Goal: Task Accomplishment & Management: Use online tool/utility

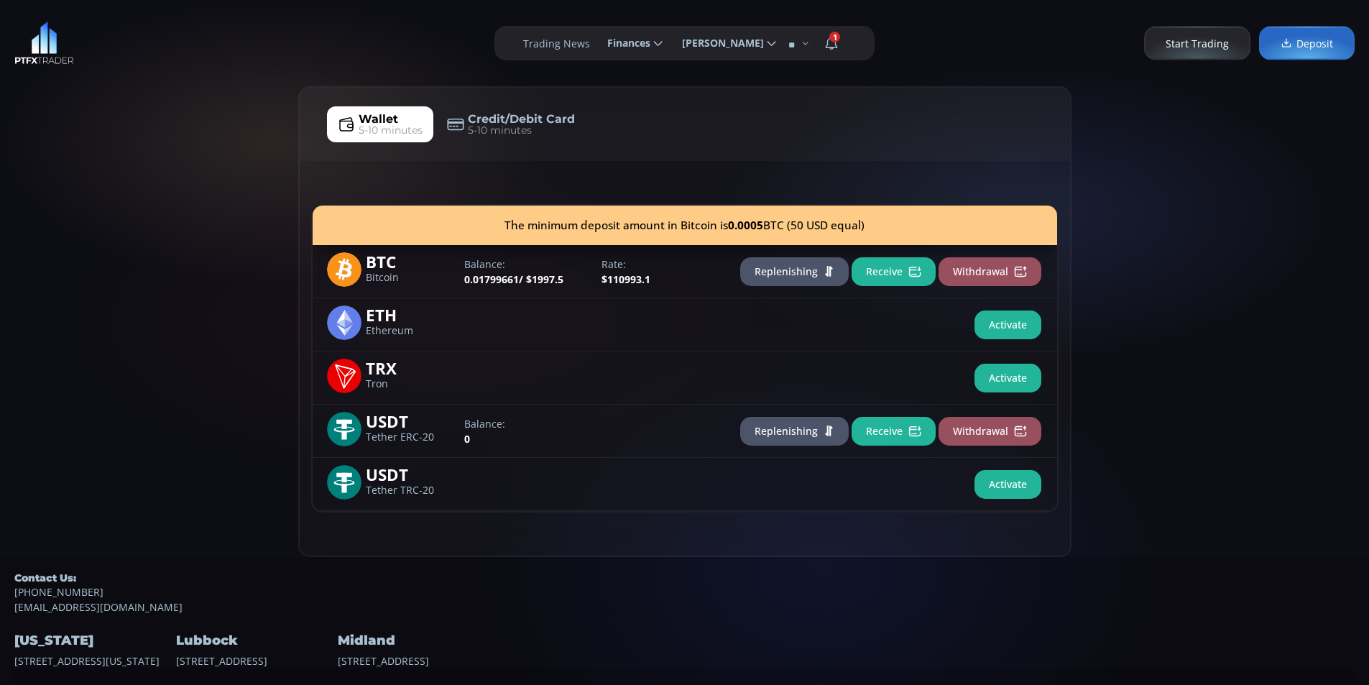
click at [92, 194] on div "Wallet 5-10 minutes Credit/Debit Card 5-10 minutes The minimum deposit amount i…" at bounding box center [684, 321] width 1369 height 471
click at [134, 190] on div "Wallet 5-10 minutes Credit/Debit Card 5-10 minutes The minimum deposit amount i…" at bounding box center [684, 321] width 1369 height 471
drag, startPoint x: 42, startPoint y: 147, endPoint x: 74, endPoint y: 144, distance: 31.8
click at [43, 147] on div "Wallet 5-10 minutes Credit/Debit Card 5-10 minutes The minimum deposit amount i…" at bounding box center [684, 321] width 1369 height 471
click at [126, 125] on div "Wallet 5-10 minutes Credit/Debit Card 5-10 minutes The minimum deposit amount i…" at bounding box center [684, 321] width 1369 height 471
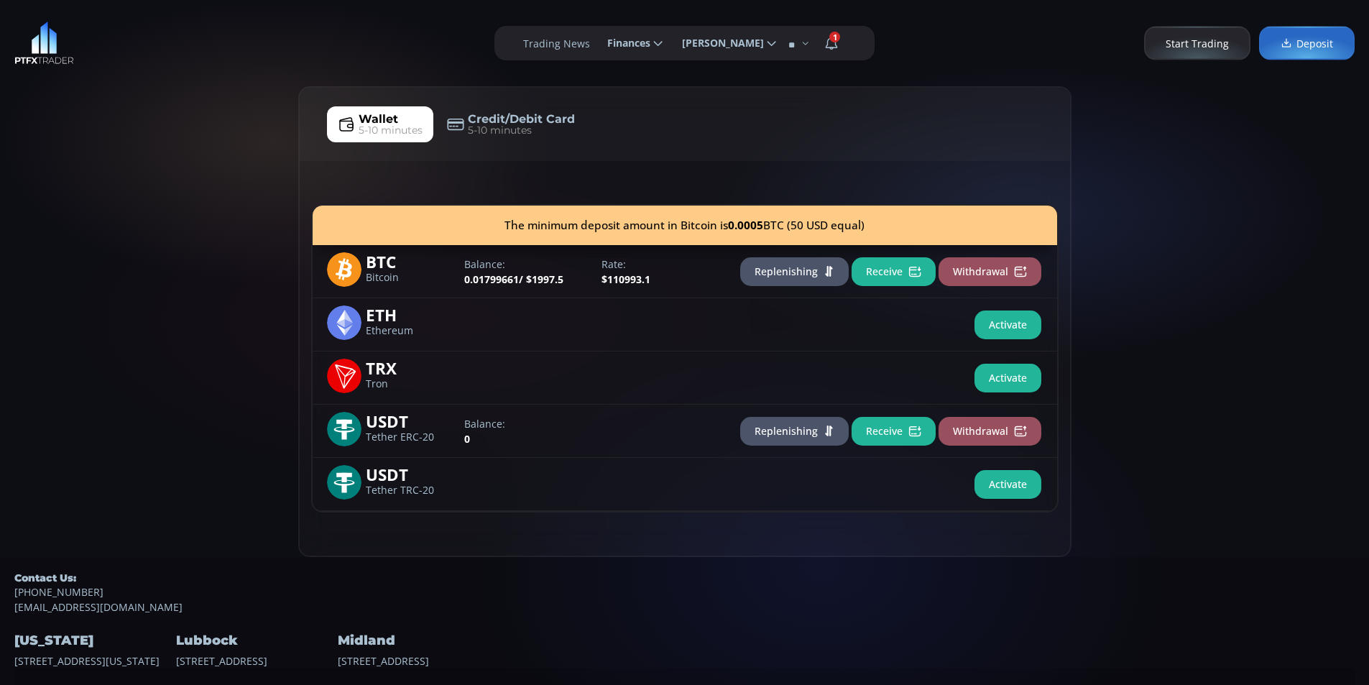
drag, startPoint x: 73, startPoint y: 198, endPoint x: 86, endPoint y: 188, distance: 16.4
click at [75, 197] on div "Wallet 5-10 minutes Credit/Debit Card 5-10 minutes The minimum deposit amount i…" at bounding box center [684, 321] width 1369 height 471
click at [173, 153] on div "Wallet 5-10 minutes Credit/Debit Card 5-10 minutes The minimum deposit amount i…" at bounding box center [684, 321] width 1369 height 471
click at [94, 156] on div "Wallet 5-10 minutes Credit/Debit Card 5-10 minutes The minimum deposit amount i…" at bounding box center [684, 321] width 1369 height 471
click at [190, 79] on div "**********" at bounding box center [684, 43] width 1369 height 86
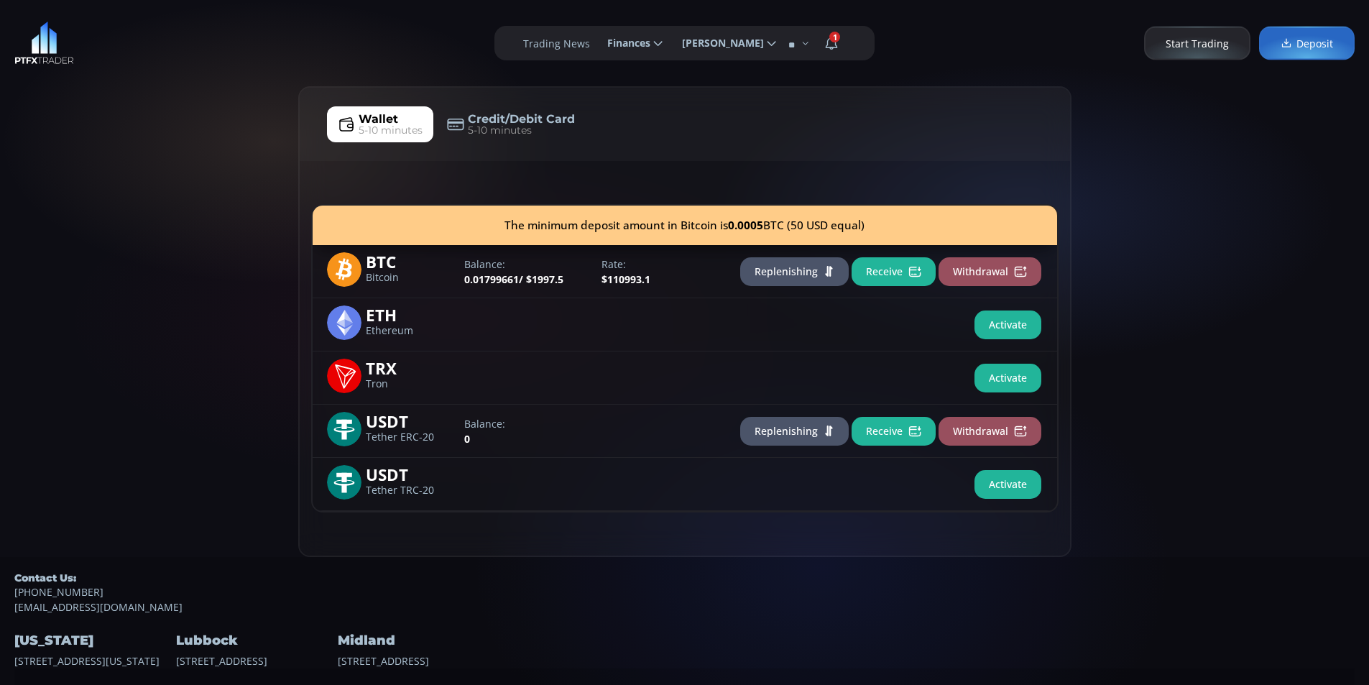
drag, startPoint x: 119, startPoint y: 160, endPoint x: 129, endPoint y: 133, distance: 28.2
click at [120, 148] on div "Wallet 5-10 minutes Credit/Debit Card 5-10 minutes The minimum deposit amount i…" at bounding box center [684, 321] width 1369 height 471
click at [206, 73] on div "**********" at bounding box center [684, 43] width 1369 height 86
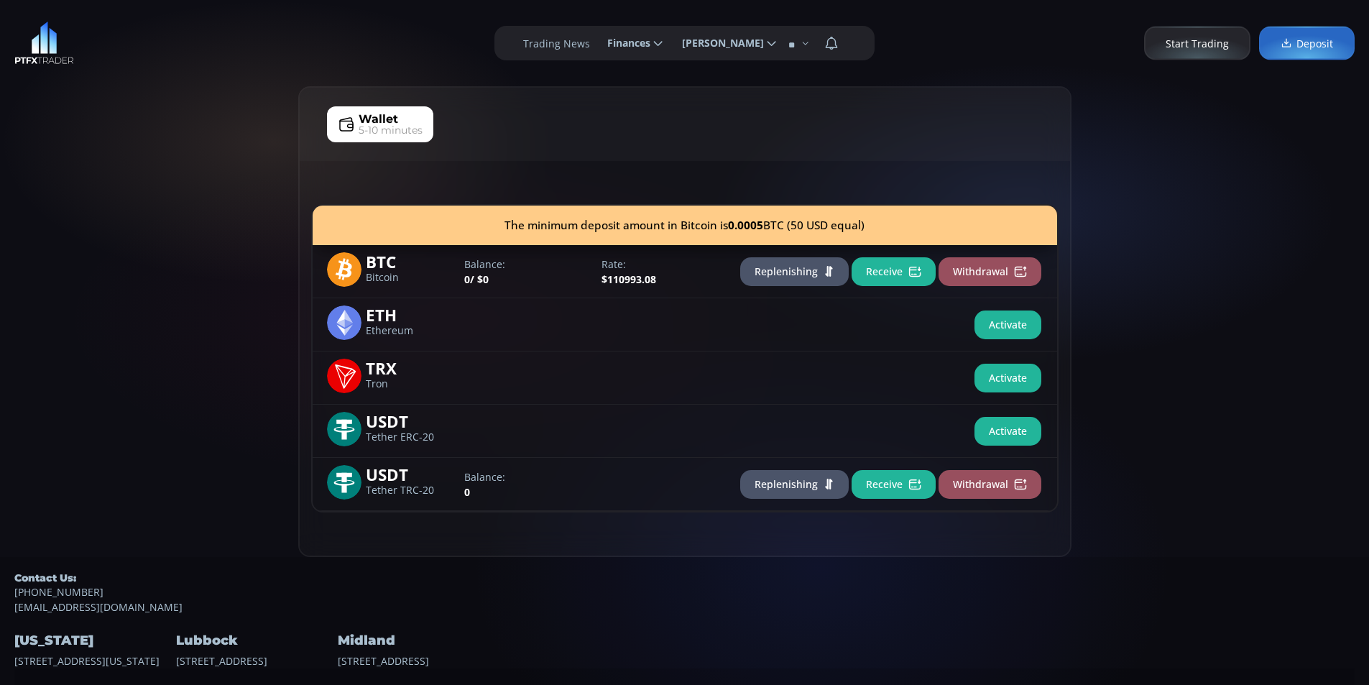
drag, startPoint x: 46, startPoint y: 273, endPoint x: 64, endPoint y: 265, distance: 19.6
click at [46, 272] on div "Wallet 5-10 minutes The minimum deposit amount in Bitcoin is 0.0005 BTC (50 USD…" at bounding box center [684, 321] width 1369 height 471
click at [116, 221] on div "Wallet 5-10 minutes The minimum deposit amount in Bitcoin is 0.0005 BTC (50 USD…" at bounding box center [684, 321] width 1369 height 471
drag, startPoint x: 72, startPoint y: 188, endPoint x: 105, endPoint y: 156, distance: 45.8
click at [79, 175] on div "Wallet 5-10 minutes The minimum deposit amount in Bitcoin is 0.0005 BTC (50 USD…" at bounding box center [684, 321] width 1369 height 471
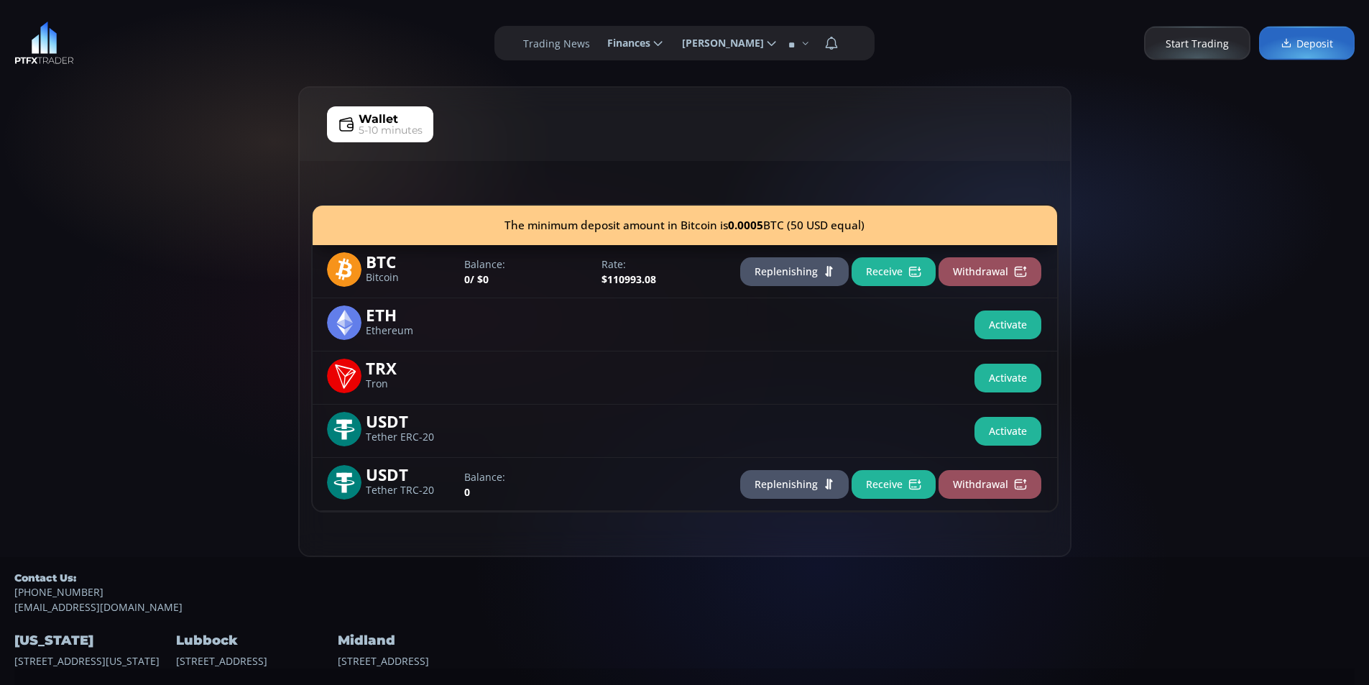
click at [209, 106] on div "Wallet 5-10 minutes The minimum deposit amount in Bitcoin is 0.0005 BTC (50 USD…" at bounding box center [684, 321] width 1369 height 471
drag, startPoint x: 139, startPoint y: 87, endPoint x: 148, endPoint y: 84, distance: 9.1
click at [143, 86] on div "Wallet 5-10 minutes The minimum deposit amount in Bitcoin is 0.0005 BTC (50 USD…" at bounding box center [684, 321] width 1369 height 471
click at [212, 50] on div "**********" at bounding box center [684, 43] width 1369 height 86
drag, startPoint x: 126, startPoint y: 48, endPoint x: 119, endPoint y: 42, distance: 9.1
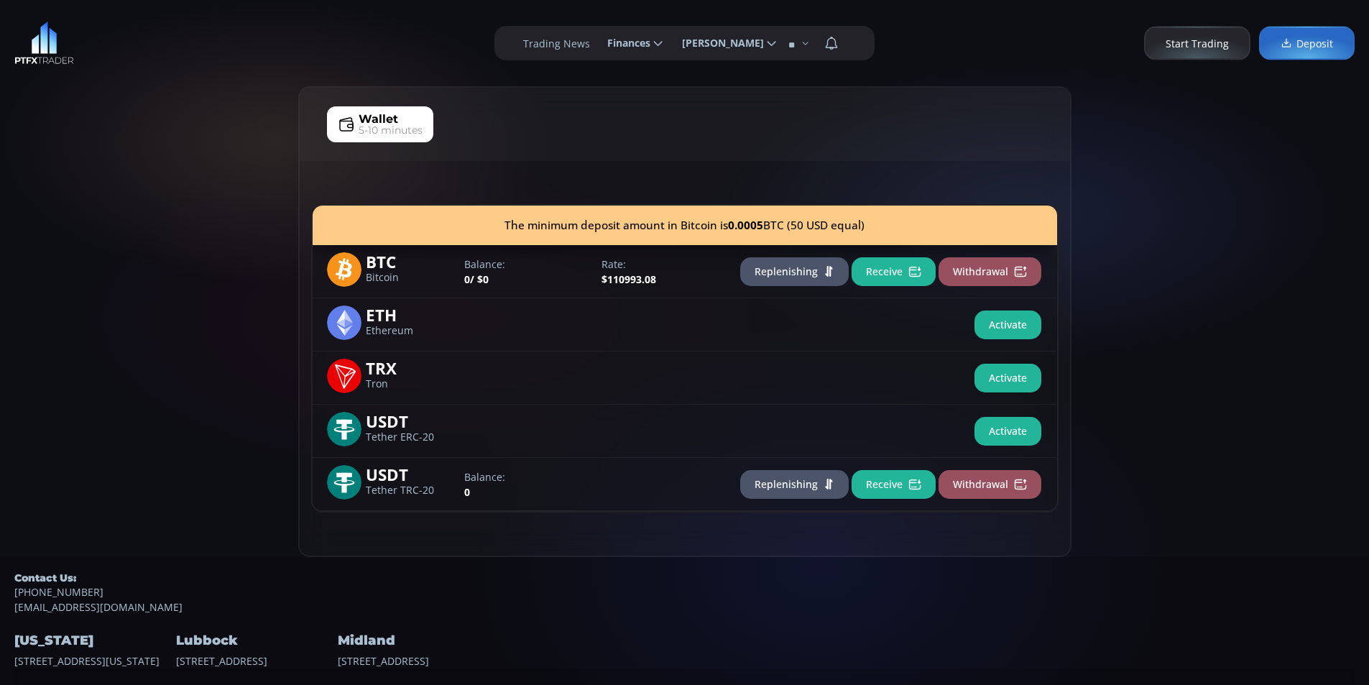
click at [121, 45] on div "**********" at bounding box center [684, 43] width 1369 height 86
click at [95, 150] on div "Wallet 5-10 minutes The minimum deposit amount in Bitcoin is 0.0005 BTC (50 USD…" at bounding box center [684, 321] width 1369 height 471
click at [140, 86] on div "Wallet 5-10 minutes The minimum deposit amount in Bitcoin is 0.0005 BTC (50 USD…" at bounding box center [684, 321] width 1369 height 471
click at [163, 74] on div "**********" at bounding box center [684, 43] width 1369 height 86
click at [96, 144] on div "Wallet 5-10 minutes The minimum deposit amount in Bitcoin is 0.0005 BTC (50 USD…" at bounding box center [684, 321] width 1369 height 471
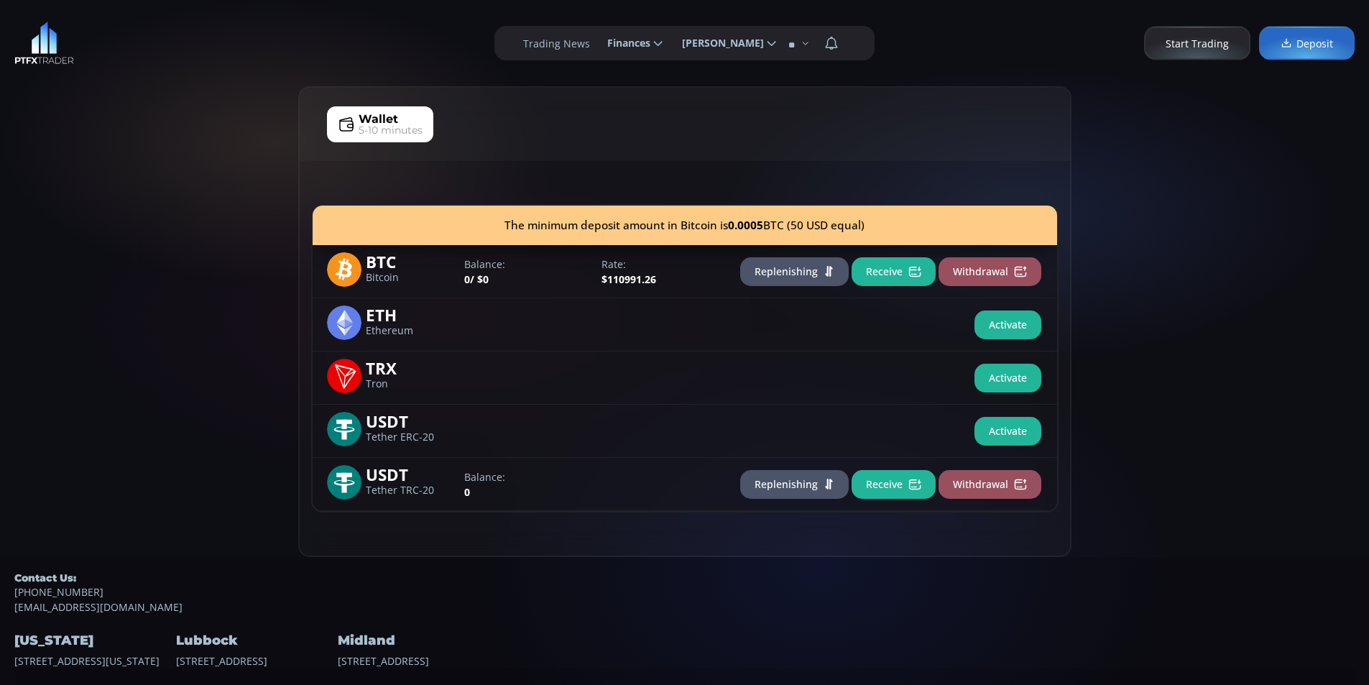
click at [183, 93] on div "Wallet 5-10 minutes The minimum deposit amount in Bitcoin is 0.0005 BTC (50 USD…" at bounding box center [684, 321] width 1369 height 471
click at [113, 65] on div "**********" at bounding box center [684, 43] width 1369 height 86
drag, startPoint x: 165, startPoint y: 57, endPoint x: 75, endPoint y: 22, distance: 97.4
click at [158, 49] on div "**********" at bounding box center [684, 43] width 1369 height 86
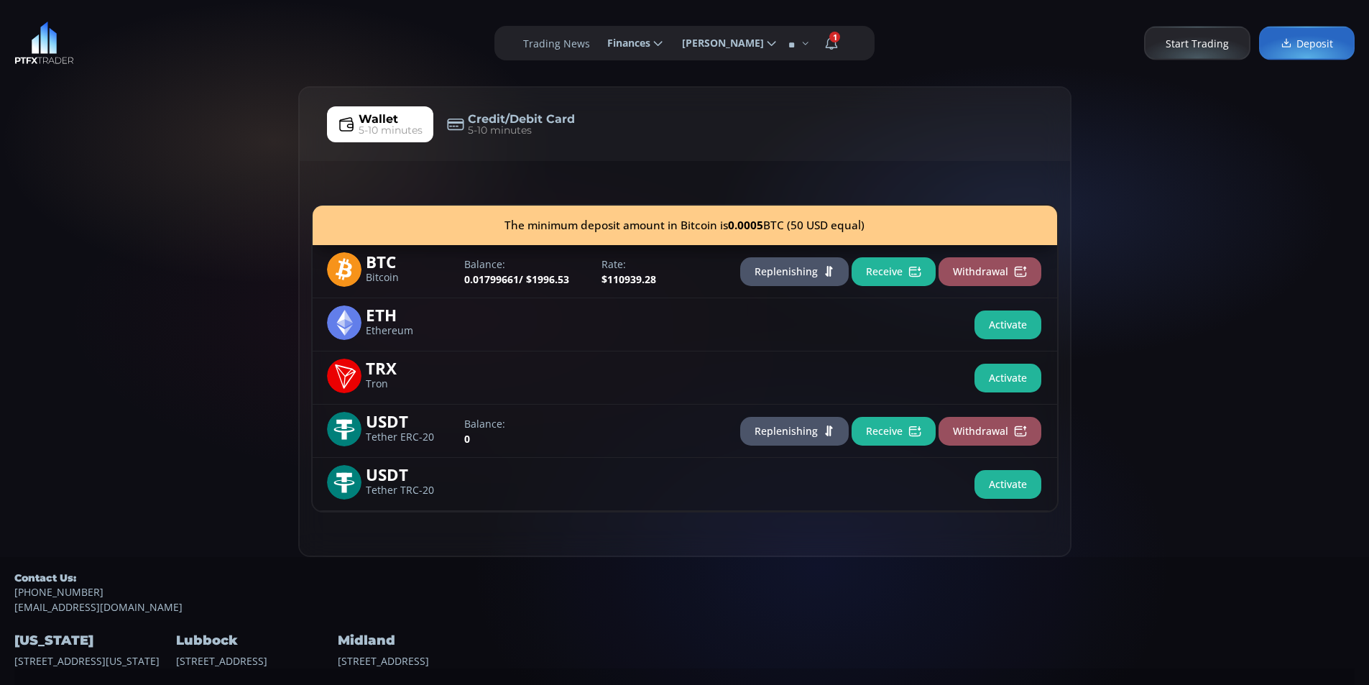
click at [110, 178] on div "Wallet 5-10 minutes Credit/Debit Card 5-10 minutes The minimum deposit amount i…" at bounding box center [684, 321] width 1369 height 471
click at [172, 140] on div "Wallet 5-10 minutes Credit/Debit Card 5-10 minutes The minimum deposit amount i…" at bounding box center [684, 321] width 1369 height 471
click at [39, 237] on div "Wallet 5-10 minutes Credit/Debit Card 5-10 minutes The minimum deposit amount i…" at bounding box center [684, 321] width 1369 height 471
click at [175, 162] on div "Wallet 5-10 minutes Credit/Debit Card 5-10 minutes The minimum deposit amount i…" at bounding box center [684, 321] width 1369 height 471
click at [69, 211] on div "Wallet 5-10 minutes Credit/Debit Card 5-10 minutes The minimum deposit amount i…" at bounding box center [684, 321] width 1369 height 471
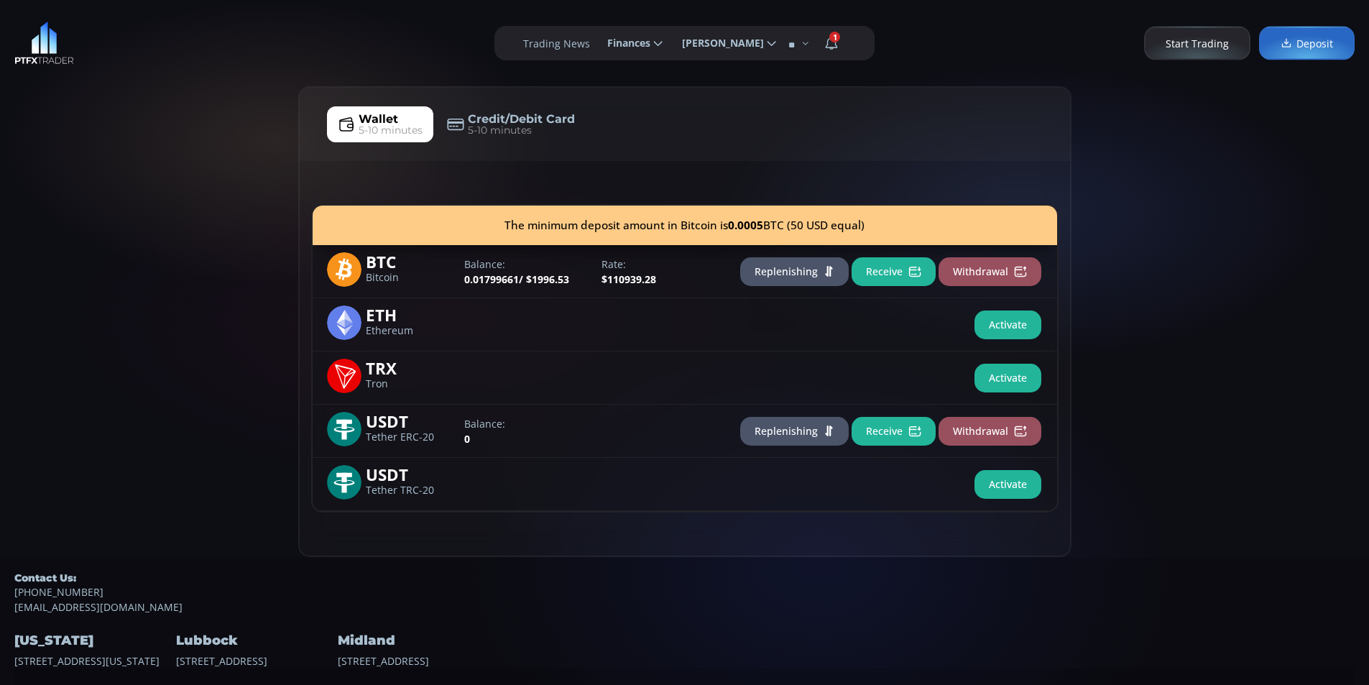
drag, startPoint x: 144, startPoint y: 66, endPoint x: 120, endPoint y: 245, distance: 180.5
click at [144, 73] on div "**********" at bounding box center [684, 43] width 1369 height 86
click at [148, 259] on div "Wallet 5-10 minutes Credit/Debit Card 5-10 minutes The minimum deposit amount i…" at bounding box center [684, 321] width 1369 height 471
drag, startPoint x: 198, startPoint y: 151, endPoint x: 76, endPoint y: 264, distance: 166.3
click at [198, 149] on div "Wallet 5-10 minutes Credit/Debit Card 5-10 minutes The minimum deposit amount i…" at bounding box center [684, 321] width 1369 height 471
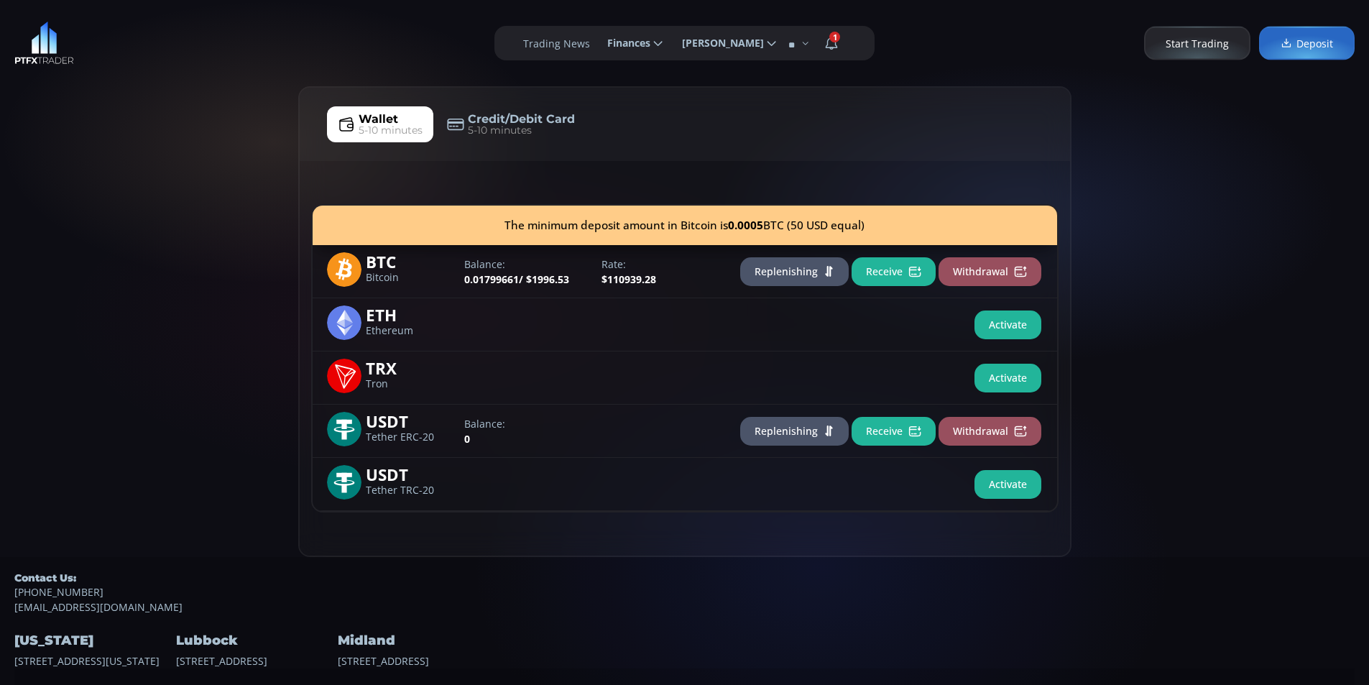
drag, startPoint x: 101, startPoint y: 328, endPoint x: 114, endPoint y: 213, distance: 115.7
click at [101, 305] on div "Wallet 5-10 minutes Credit/Debit Card 5-10 minutes The minimum deposit amount i…" at bounding box center [684, 321] width 1369 height 471
click at [160, 93] on div "Wallet 5-10 minutes Credit/Debit Card 5-10 minutes The minimum deposit amount i…" at bounding box center [684, 321] width 1369 height 471
click at [82, 231] on div "Wallet 5-10 minutes Credit/Debit Card 5-10 minutes The minimum deposit amount i…" at bounding box center [684, 321] width 1369 height 471
click at [151, 172] on div "Wallet 5-10 minutes Credit/Debit Card 5-10 minutes The minimum deposit amount i…" at bounding box center [684, 321] width 1369 height 471
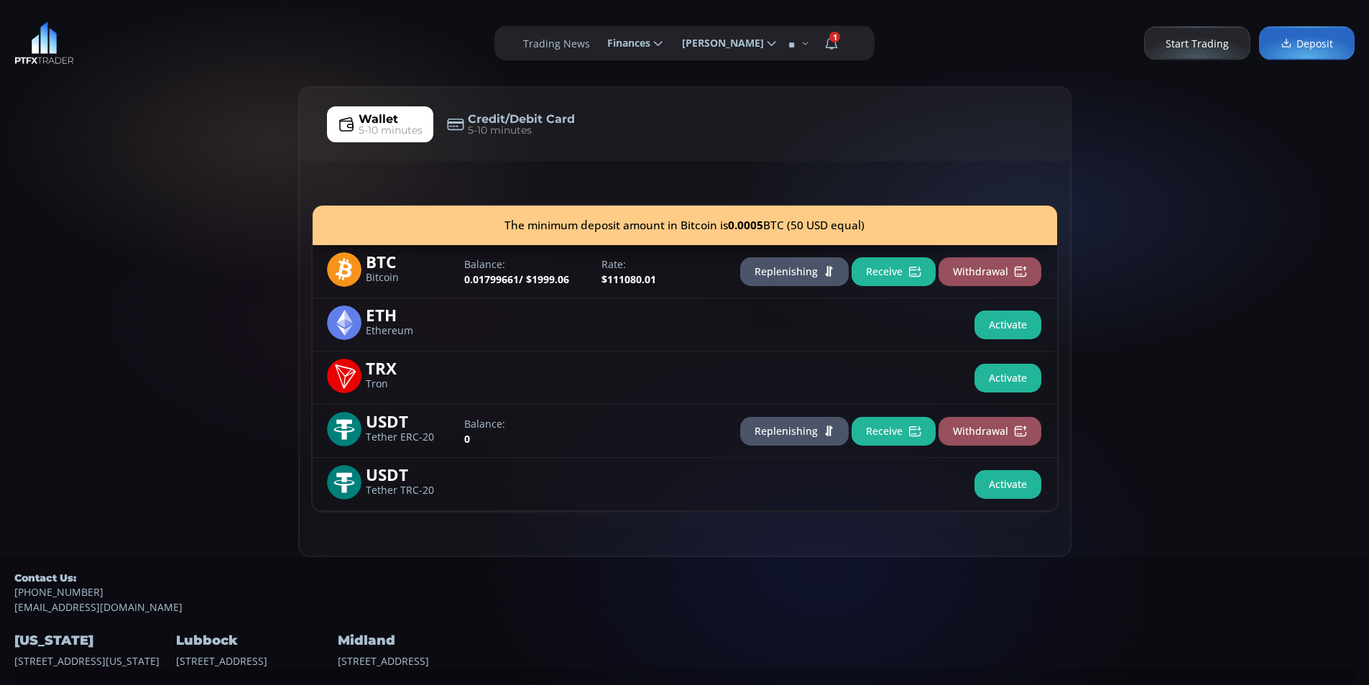
click at [52, 280] on div "Wallet 5-10 minutes Credit/Debit Card 5-10 minutes The minimum deposit amount i…" at bounding box center [684, 321] width 1369 height 471
click at [145, 211] on div "Wallet 5-10 minutes Credit/Debit Card 5-10 minutes The minimum deposit amount i…" at bounding box center [684, 321] width 1369 height 471
drag, startPoint x: 60, startPoint y: 285, endPoint x: 106, endPoint y: 236, distance: 67.6
click at [60, 283] on div "Wallet 5-10 minutes Credit/Debit Card 5-10 minutes The minimum deposit amount i…" at bounding box center [684, 321] width 1369 height 471
click at [143, 197] on div "Wallet 5-10 minutes Credit/Debit Card 5-10 minutes The minimum deposit amount i…" at bounding box center [684, 321] width 1369 height 471
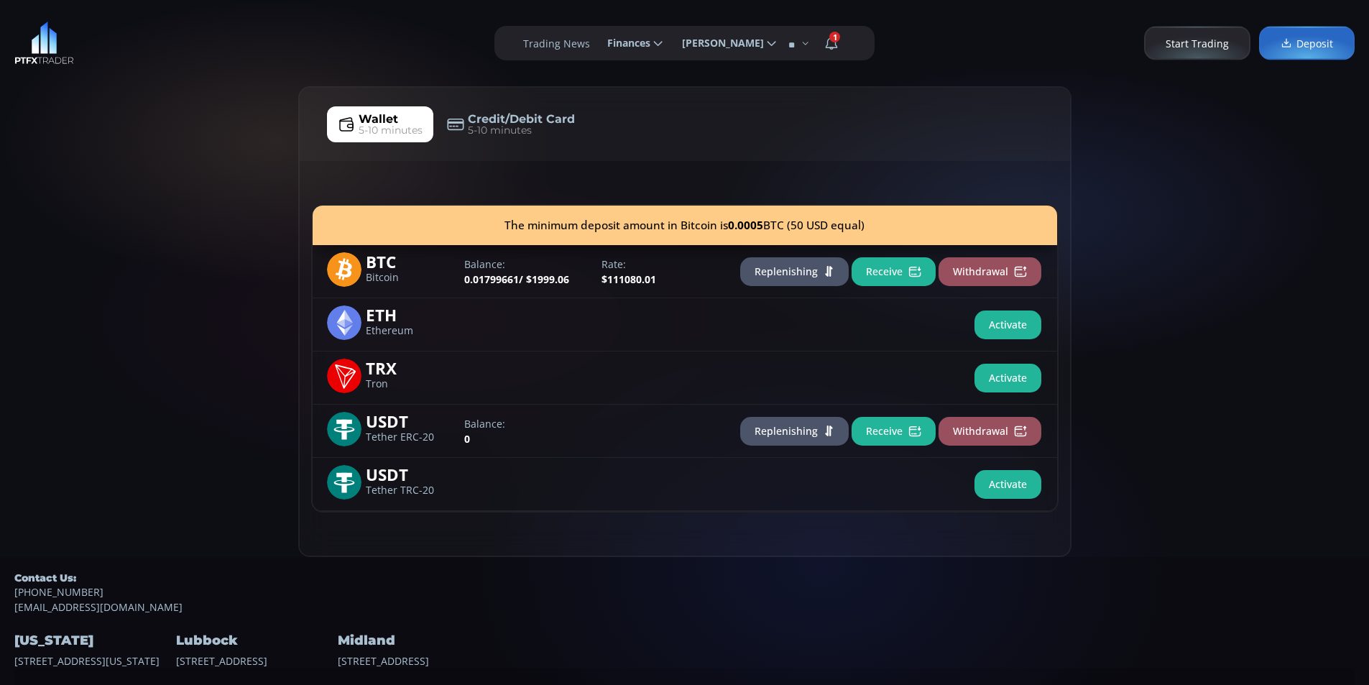
drag, startPoint x: 85, startPoint y: 308, endPoint x: 181, endPoint y: 213, distance: 135.2
click at [87, 301] on div "Wallet 5-10 minutes Credit/Debit Card 5-10 minutes The minimum deposit amount i…" at bounding box center [684, 321] width 1369 height 471
click at [219, 157] on div "Wallet 5-10 minutes Credit/Debit Card 5-10 minutes The minimum deposit amount i…" at bounding box center [684, 321] width 1369 height 471
drag, startPoint x: 69, startPoint y: 137, endPoint x: 78, endPoint y: 61, distance: 76.8
click at [69, 137] on div "Wallet 5-10 minutes Credit/Debit Card 5-10 minutes The minimum deposit amount i…" at bounding box center [684, 321] width 1369 height 471
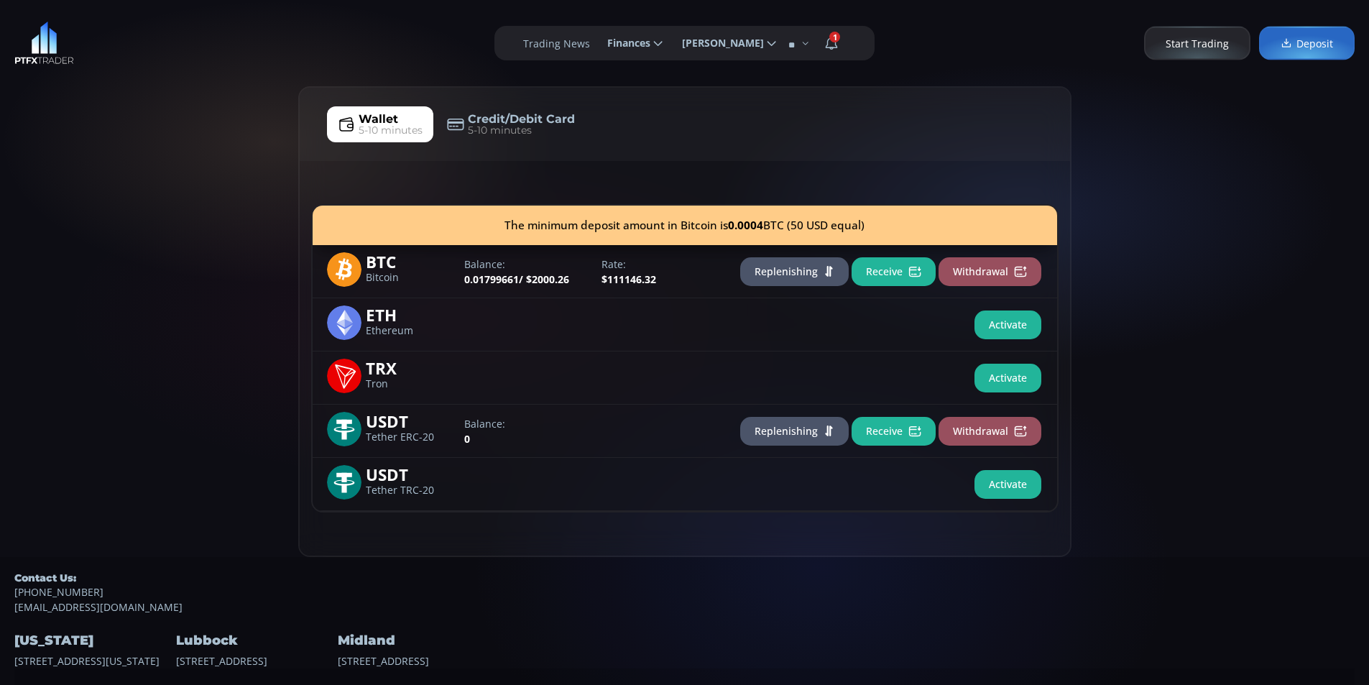
click at [51, 259] on div "Wallet 5-10 minutes Credit/Debit Card 5-10 minutes The minimum deposit amount i…" at bounding box center [684, 321] width 1369 height 471
click at [113, 222] on div "Wallet 5-10 minutes Credit/Debit Card 5-10 minutes The minimum deposit amount i…" at bounding box center [684, 321] width 1369 height 471
click at [41, 224] on div "Wallet 5-10 minutes Credit/Debit Card 5-10 minutes The minimum deposit amount i…" at bounding box center [684, 321] width 1369 height 471
click at [53, 239] on div "Wallet 5-10 minutes Credit/Debit Card 5-10 minutes The minimum deposit amount i…" at bounding box center [684, 321] width 1369 height 471
click at [149, 215] on div "Wallet 5-10 minutes Credit/Debit Card 5-10 minutes The minimum deposit amount i…" at bounding box center [684, 321] width 1369 height 471
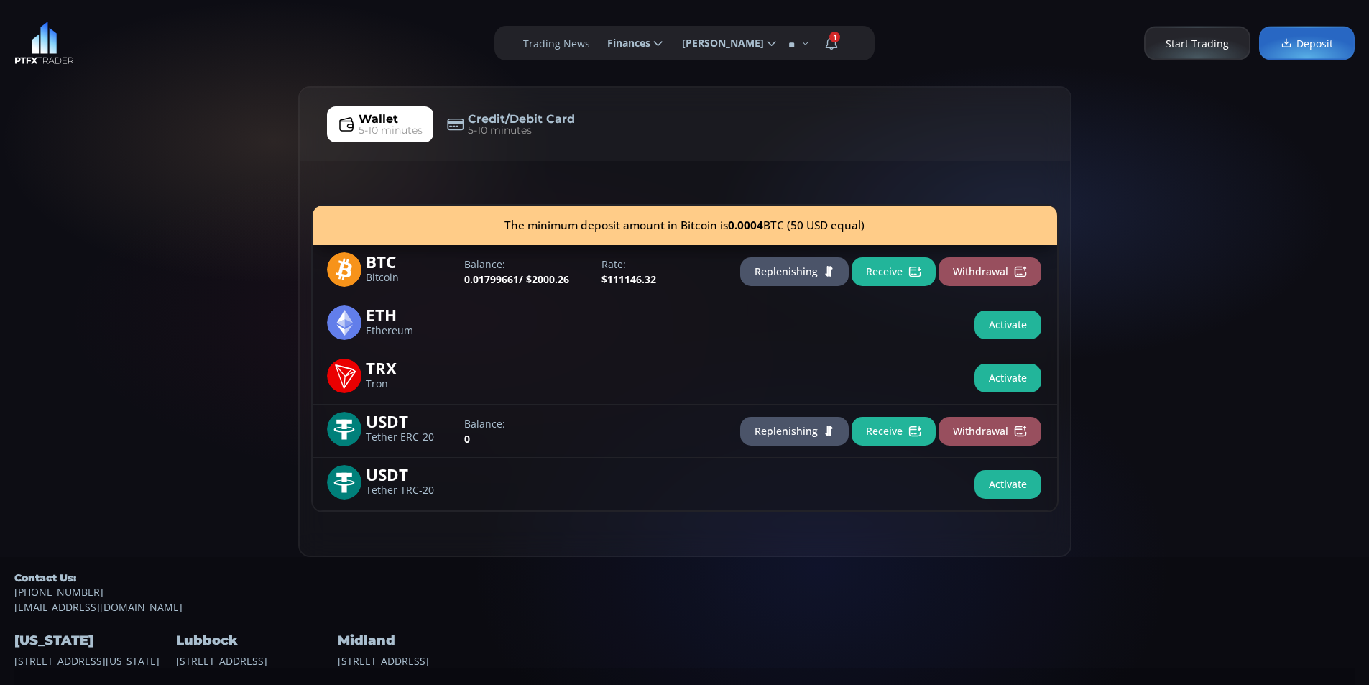
click at [83, 290] on div "Wallet 5-10 minutes Credit/Debit Card 5-10 minutes The minimum deposit amount i…" at bounding box center [684, 321] width 1369 height 471
click at [86, 157] on div "Wallet 5-10 minutes Credit/Debit Card 5-10 minutes The minimum deposit amount i…" at bounding box center [684, 321] width 1369 height 471
click at [157, 102] on div "Wallet 5-10 minutes Credit/Debit Card 5-10 minutes The minimum deposit amount i…" at bounding box center [684, 321] width 1369 height 471
click at [86, 57] on div "**********" at bounding box center [684, 43] width 1369 height 86
click at [150, 45] on div "**********" at bounding box center [684, 43] width 1369 height 86
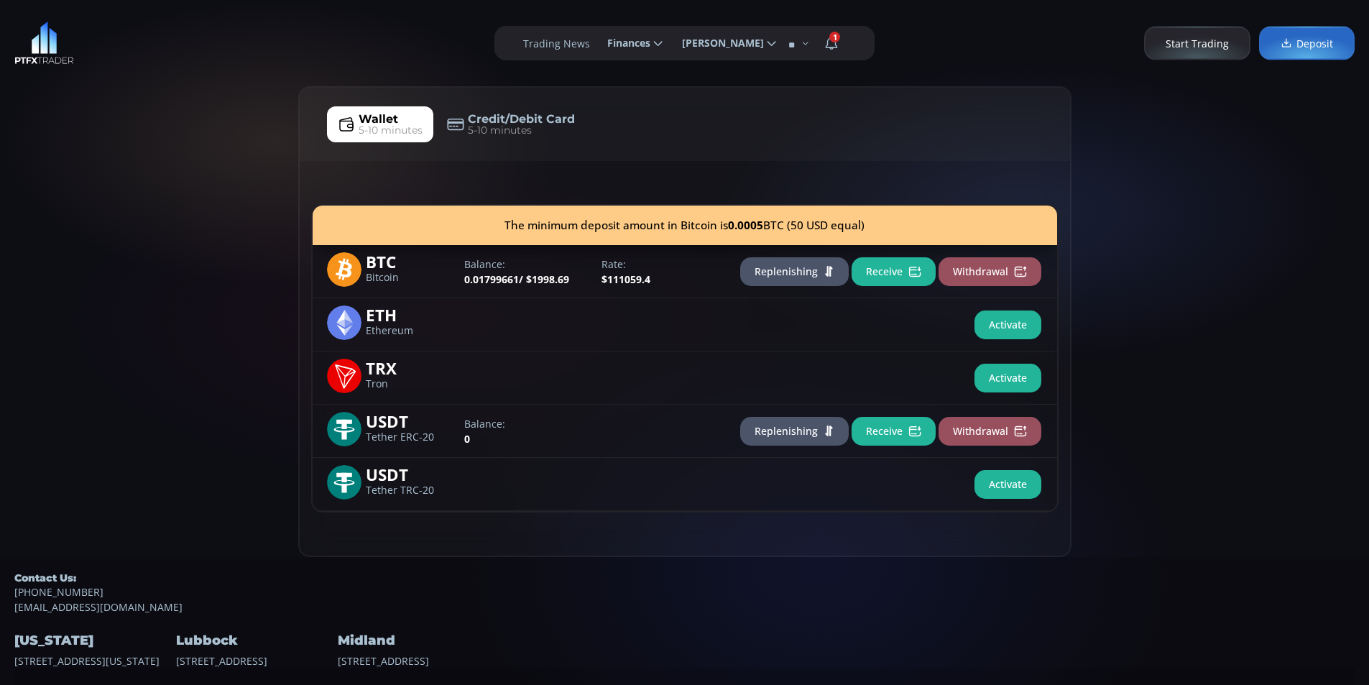
click at [63, 233] on div "Wallet 5-10 minutes Credit/Debit Card 5-10 minutes The minimum deposit amount i…" at bounding box center [684, 321] width 1369 height 471
click at [123, 177] on div "Wallet 5-10 minutes Credit/Debit Card 5-10 minutes The minimum deposit amount i…" at bounding box center [684, 321] width 1369 height 471
click at [84, 183] on div "Wallet 5-10 minutes Credit/Debit Card 5-10 minutes The minimum deposit amount i…" at bounding box center [684, 321] width 1369 height 471
drag, startPoint x: 34, startPoint y: 249, endPoint x: 176, endPoint y: 166, distance: 163.9
click at [34, 248] on div "Wallet 5-10 minutes Credit/Debit Card 5-10 minutes The minimum deposit amount i…" at bounding box center [684, 321] width 1369 height 471
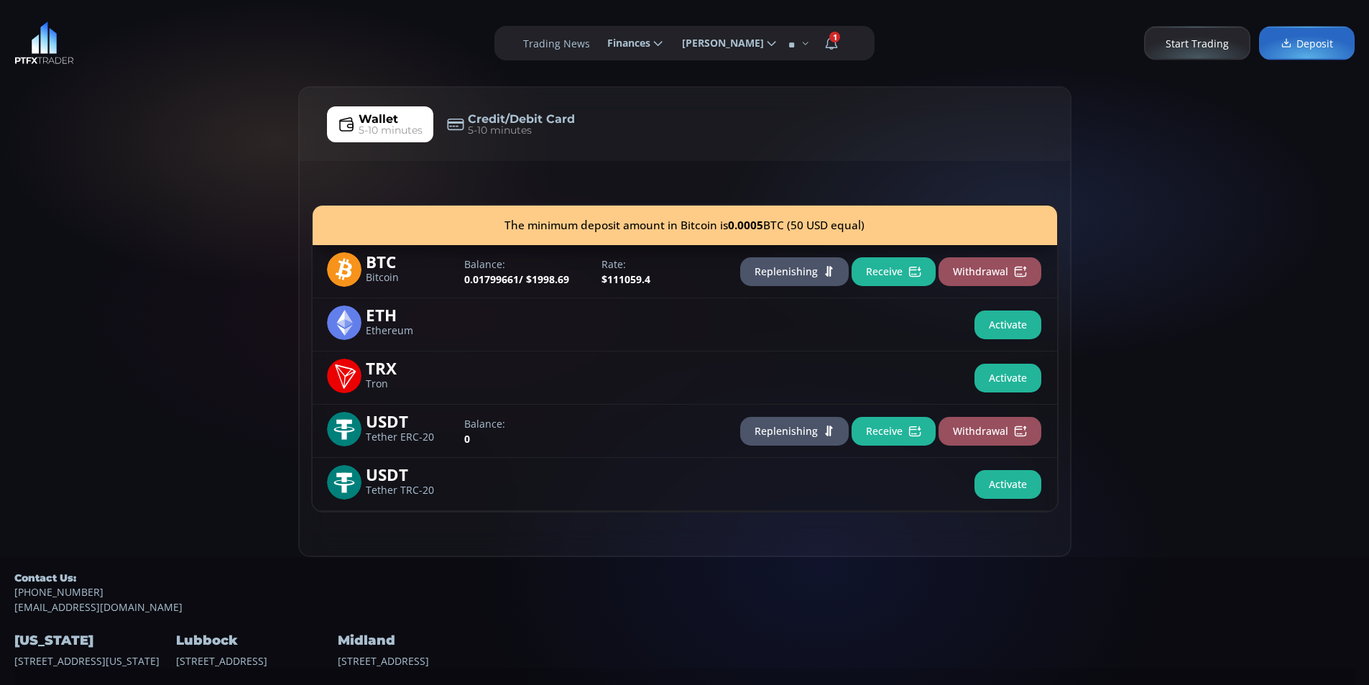
click at [180, 160] on div "Wallet 5-10 minutes Credit/Debit Card 5-10 minutes The minimum deposit amount i…" at bounding box center [684, 321] width 1369 height 471
drag, startPoint x: 56, startPoint y: 140, endPoint x: 120, endPoint y: 307, distance: 178.6
click at [56, 147] on div "Wallet 5-10 minutes Credit/Debit Card 5-10 minutes The minimum deposit amount i…" at bounding box center [684, 321] width 1369 height 471
click at [80, 295] on div "Wallet 5-10 minutes Credit/Debit Card 5-10 minutes The minimum deposit amount i…" at bounding box center [684, 321] width 1369 height 471
click at [147, 166] on div "Wallet 5-10 minutes Credit/Debit Card 5-10 minutes The minimum deposit amount i…" at bounding box center [684, 321] width 1369 height 471
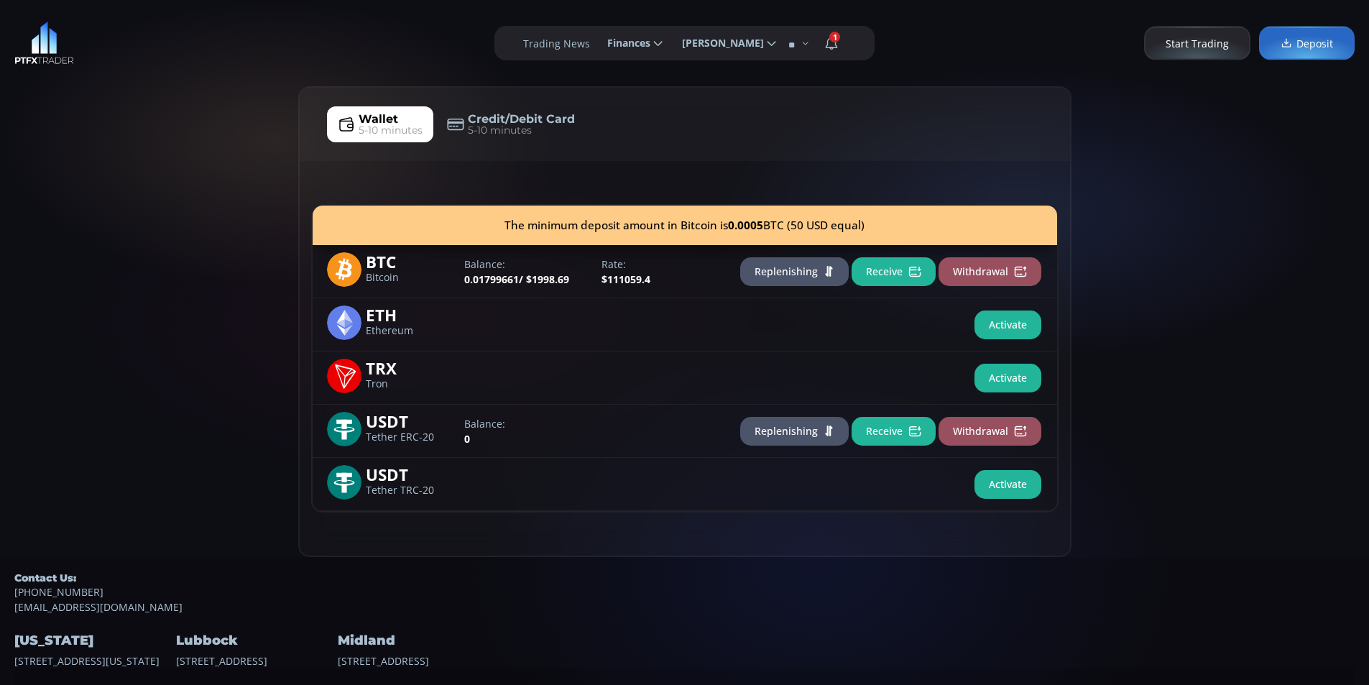
click at [221, 83] on div "**********" at bounding box center [684, 43] width 1369 height 86
